Goal: Check status: Check status

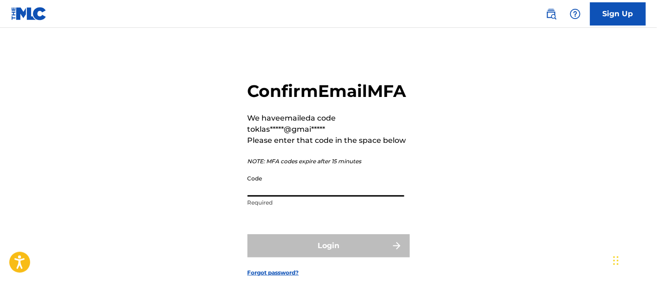
paste input "397482"
type input "397482"
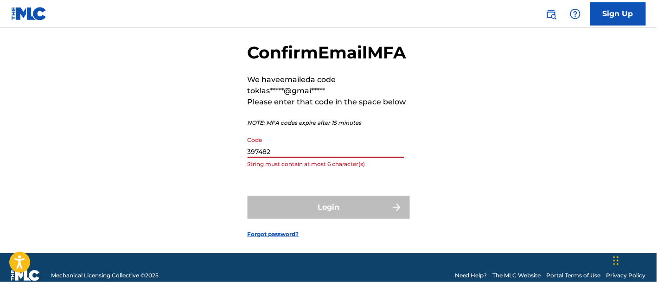
scroll to position [75, 0]
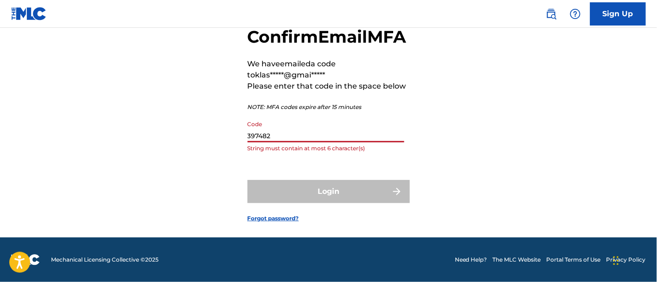
click at [293, 137] on input "397482" at bounding box center [326, 129] width 157 height 26
drag, startPoint x: 293, startPoint y: 140, endPoint x: 230, endPoint y: 133, distance: 64.0
click at [230, 133] on div "Confirm Email MFA We have emailed a code to klas*****@gmai***** Please enter th…" at bounding box center [328, 117] width 649 height 241
paste input "397482"
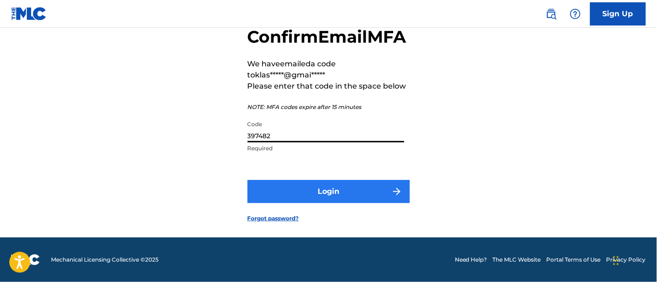
type input "397482"
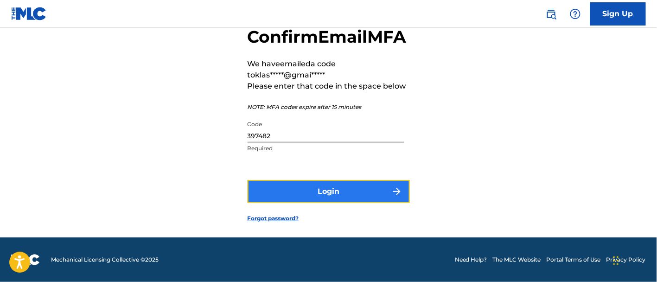
click at [292, 188] on button "Login" at bounding box center [329, 191] width 162 height 23
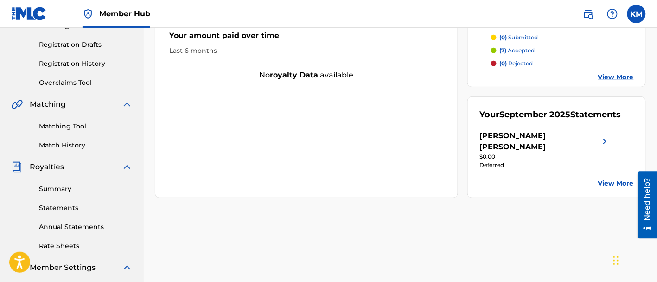
scroll to position [115, 0]
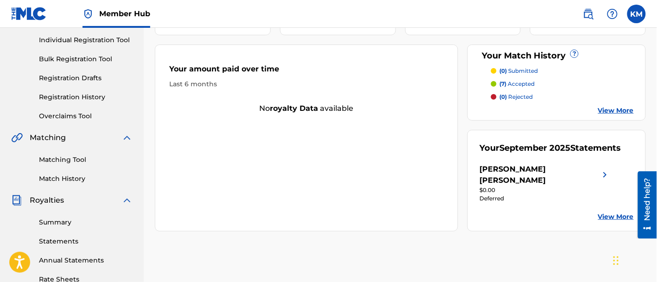
click at [615, 212] on link "View More" at bounding box center [616, 217] width 36 height 10
